Goal: Entertainment & Leisure: Consume media (video, audio)

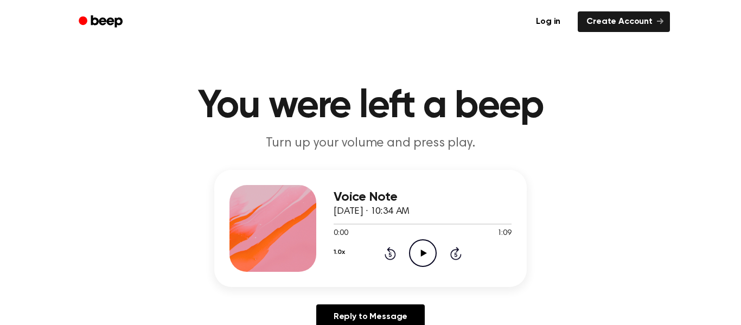
click at [425, 250] on icon "Play Audio" at bounding box center [423, 253] width 28 height 28
click at [429, 251] on icon "Play Audio" at bounding box center [423, 253] width 28 height 28
